Goal: Navigation & Orientation: Find specific page/section

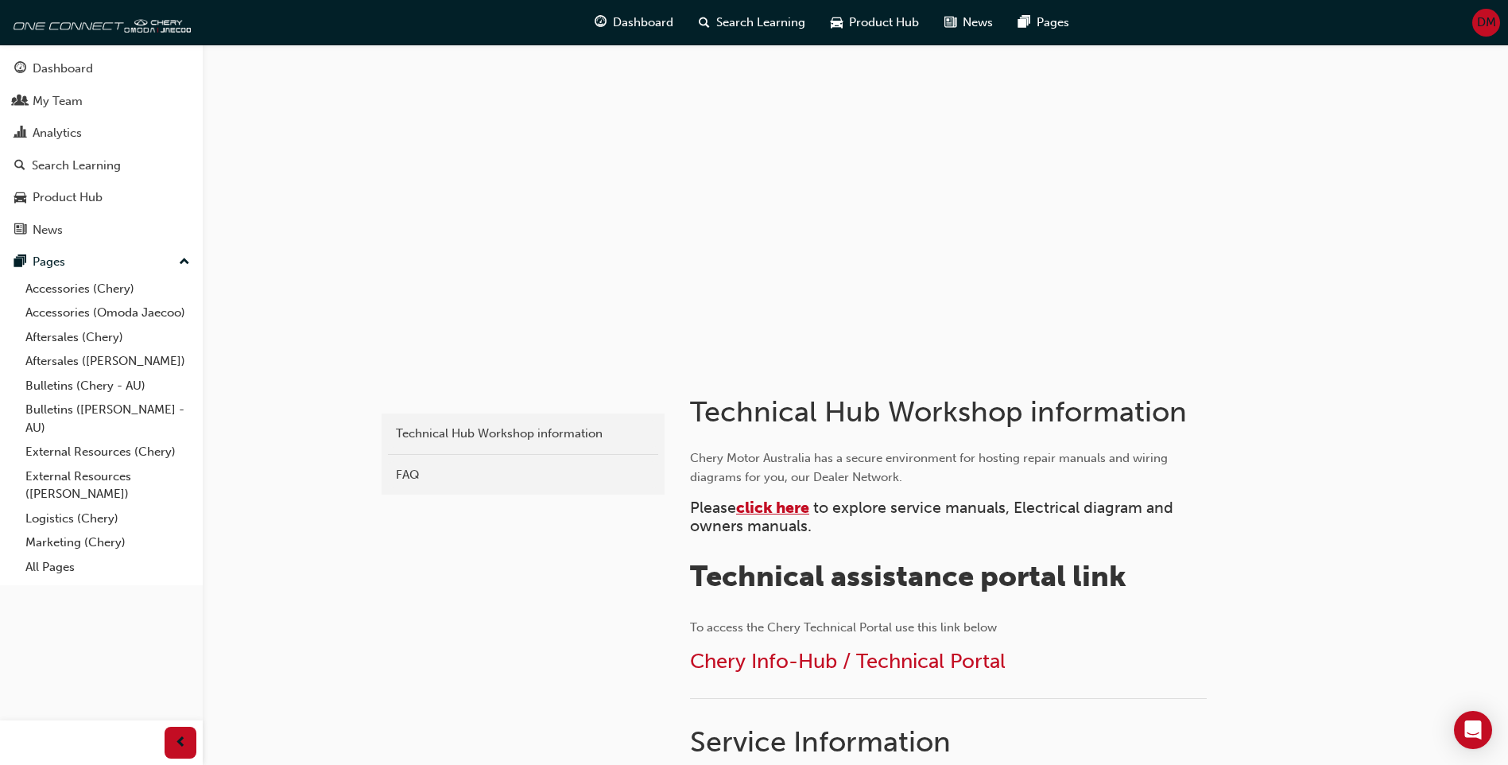
click at [770, 500] on span "click here" at bounding box center [772, 507] width 73 height 18
click at [854, 672] on span "Chery Info-Hub / Technical Portal" at bounding box center [848, 661] width 316 height 25
